Goal: Task Accomplishment & Management: Manage account settings

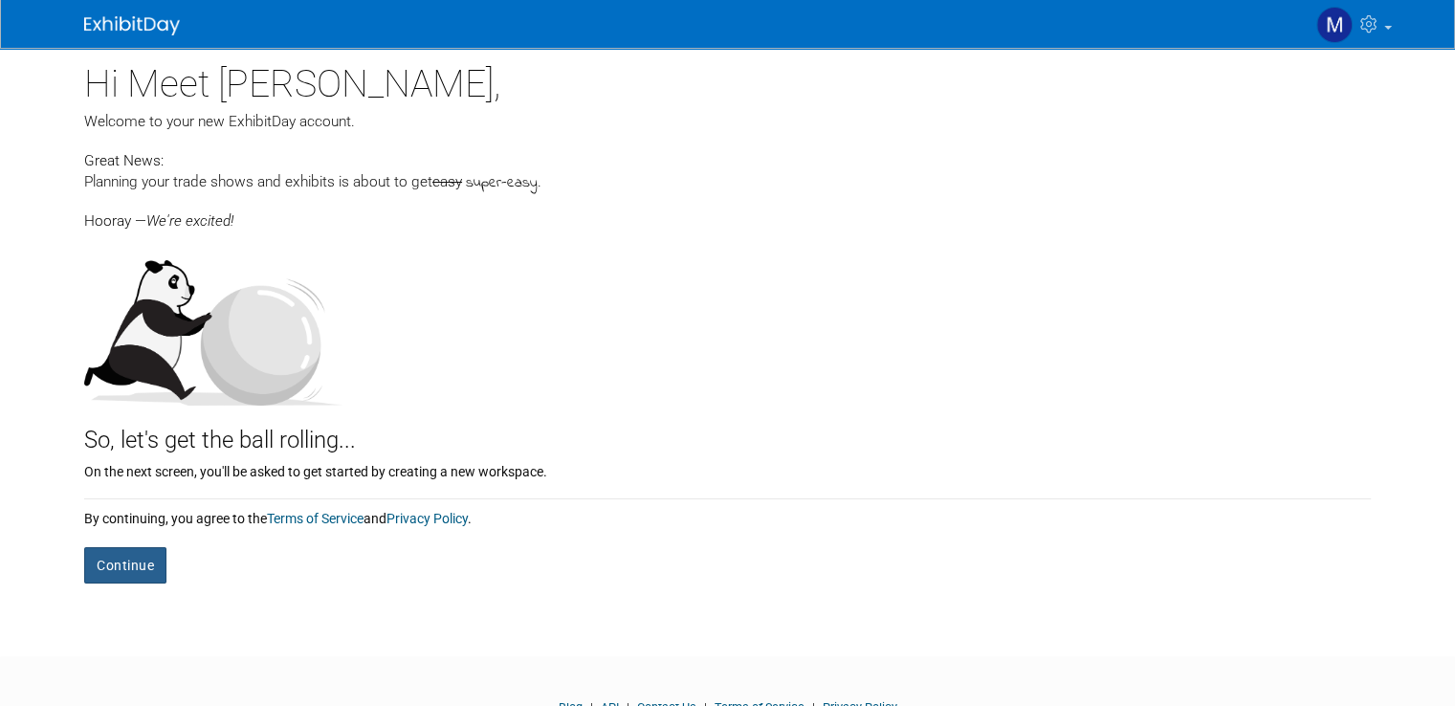
click at [133, 567] on button "Continue" at bounding box center [125, 565] width 82 height 36
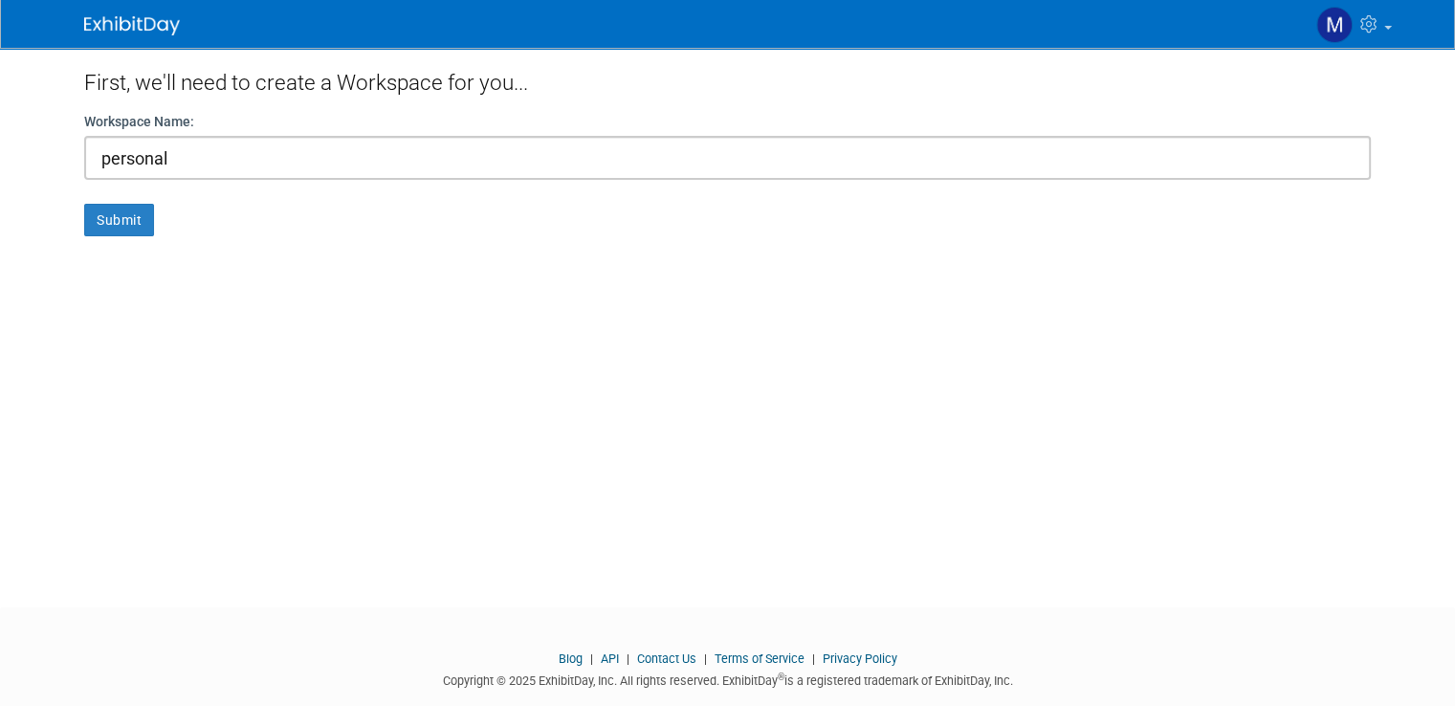
type input "personal"
click at [84, 204] on button "Submit" at bounding box center [119, 220] width 70 height 33
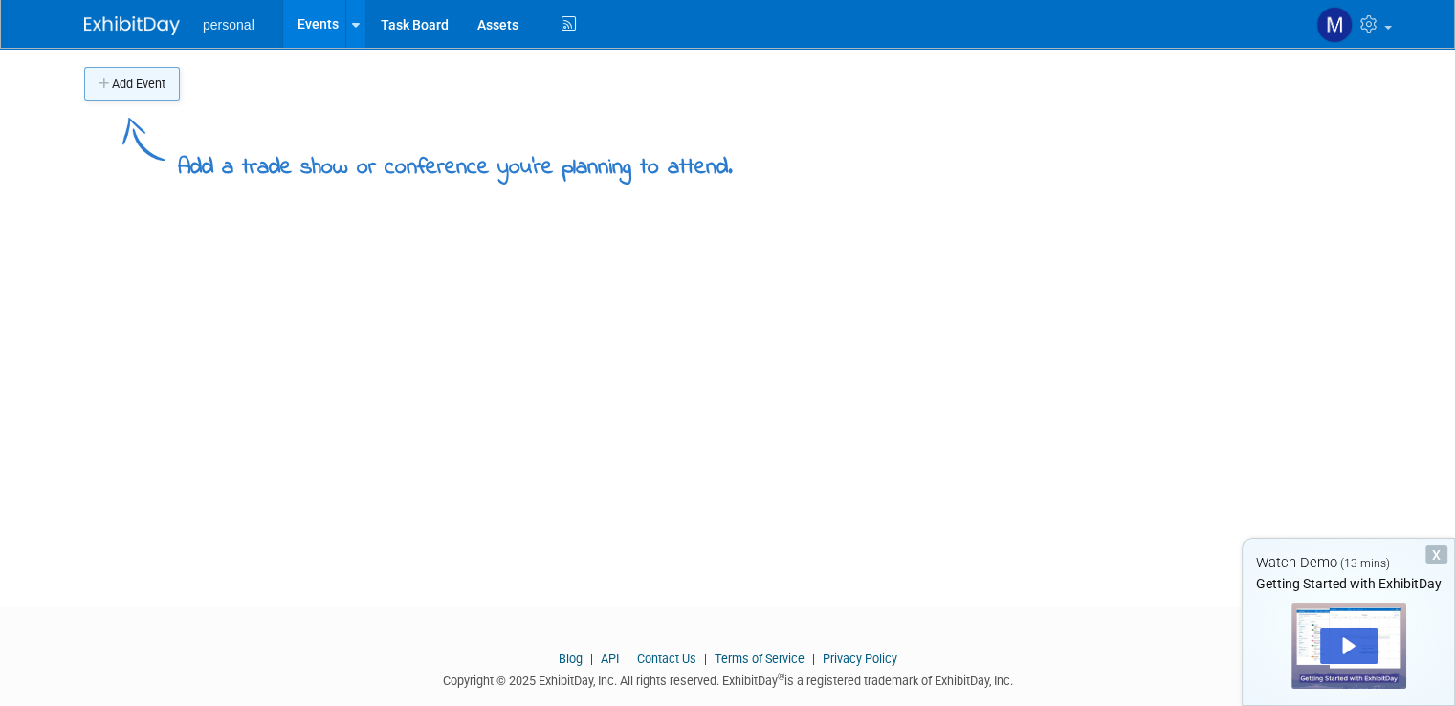
click at [122, 93] on button "Add Event" at bounding box center [132, 84] width 96 height 34
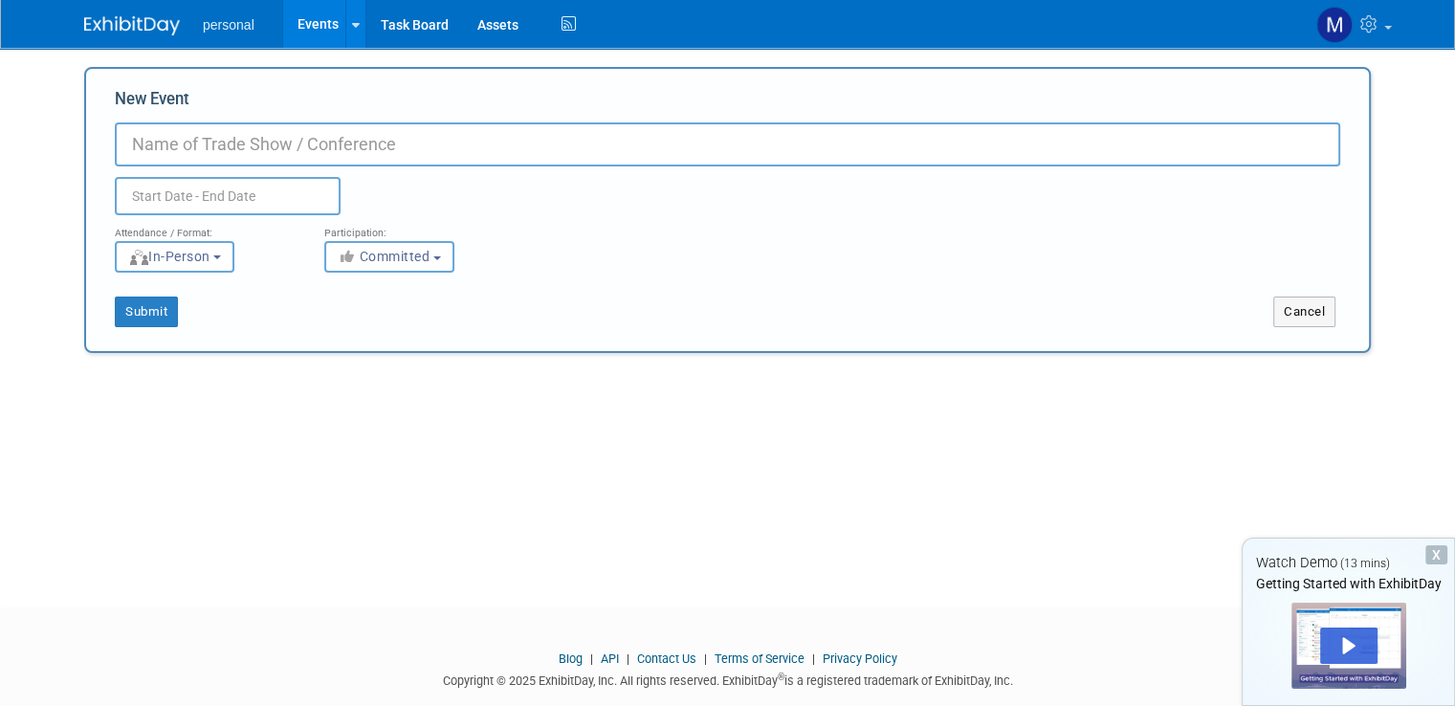
click at [203, 23] on span "personal" at bounding box center [229, 24] width 52 height 15
click at [229, 35] on ul "personal Events Add Event Bulk Upload Events Shareable Event Boards Task Board …" at bounding box center [392, 24] width 378 height 48
click at [224, 26] on span "personal" at bounding box center [229, 24] width 52 height 15
click at [305, 20] on link "Events" at bounding box center [318, 24] width 70 height 48
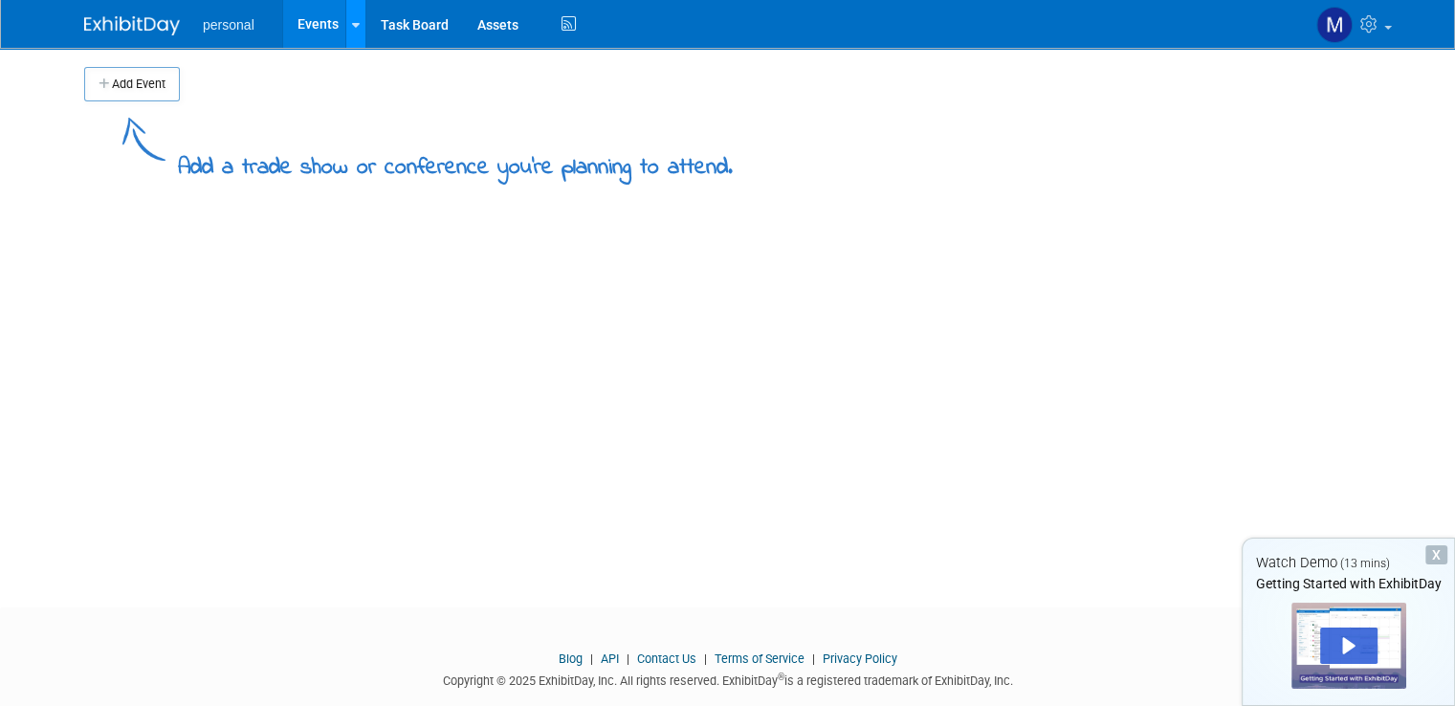
click at [345, 25] on link at bounding box center [355, 24] width 20 height 48
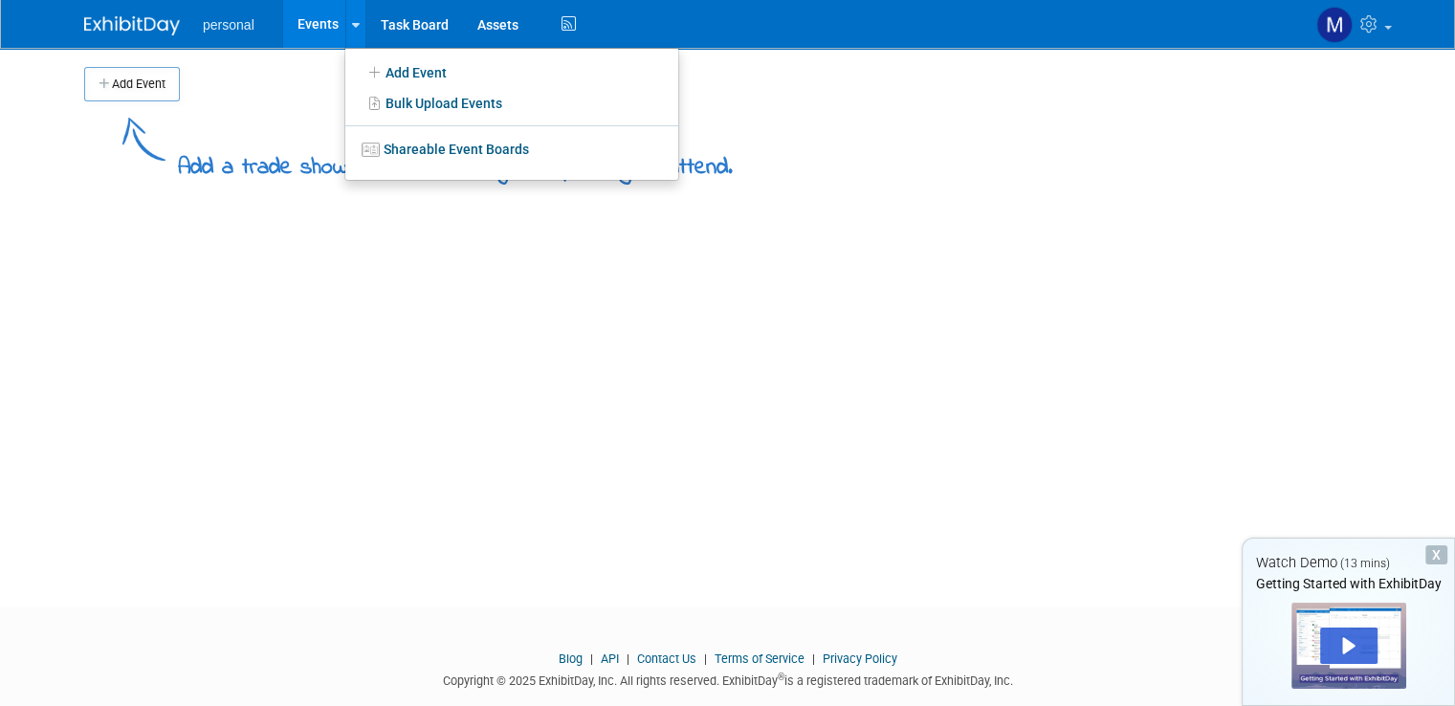
click at [235, 14] on li "personal" at bounding box center [242, 18] width 79 height 28
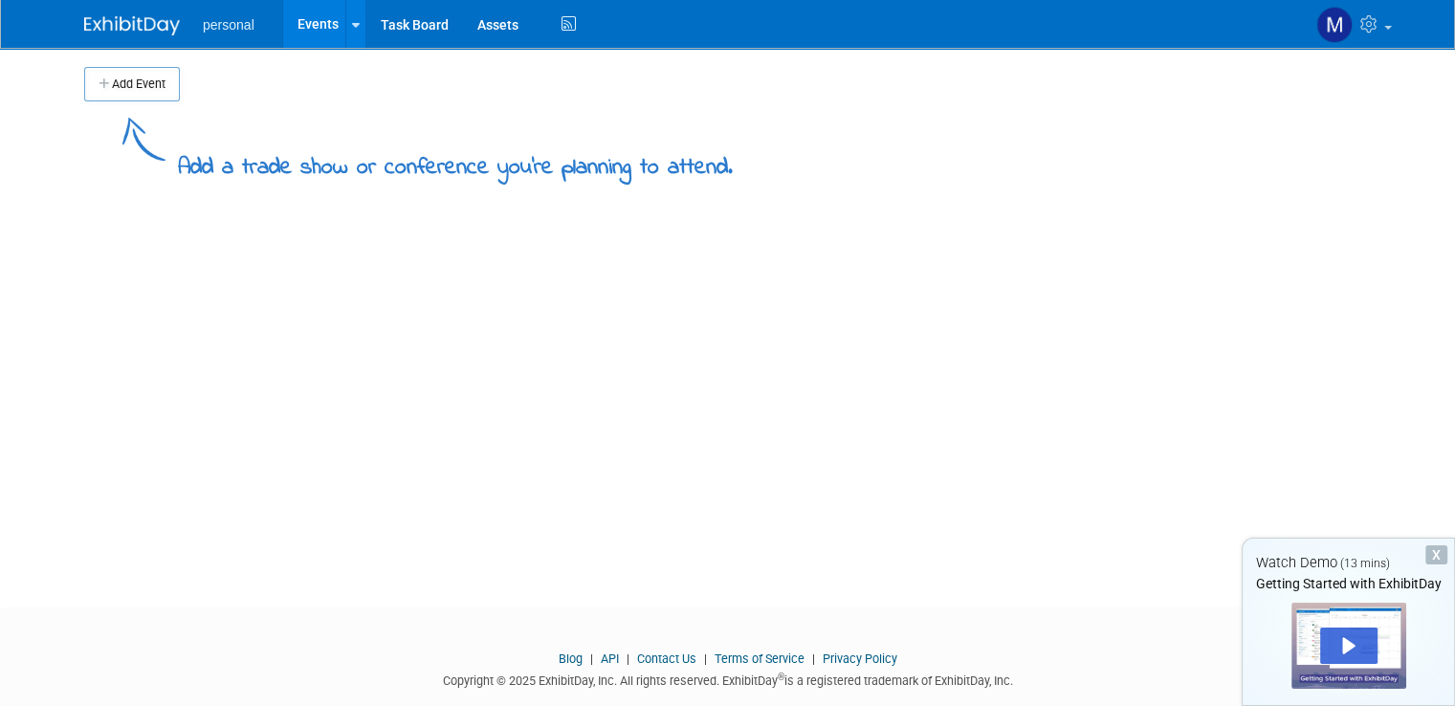
click at [227, 18] on span "personal" at bounding box center [229, 24] width 52 height 15
